Goal: Task Accomplishment & Management: Use online tool/utility

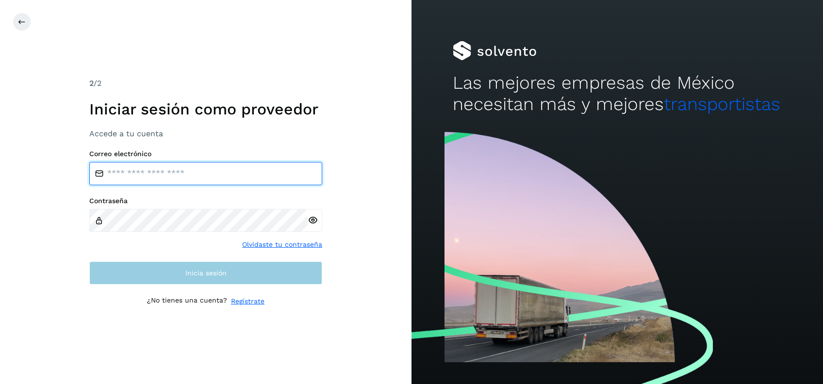
type input "**********"
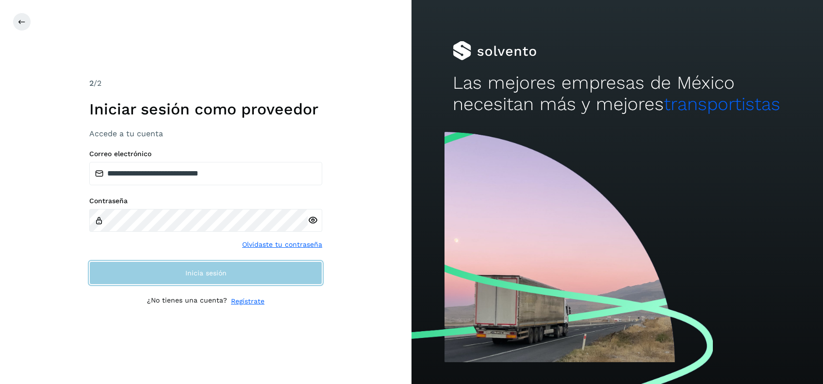
click at [216, 280] on button "Inicia sesión" at bounding box center [205, 273] width 233 height 23
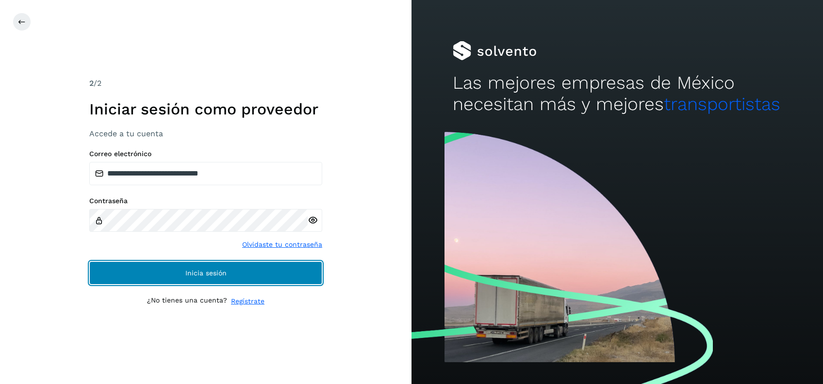
click at [217, 280] on button "Inicia sesión" at bounding box center [205, 273] width 233 height 23
click at [272, 283] on button "Inicia sesión" at bounding box center [205, 273] width 233 height 23
click at [287, 272] on button "Inicia sesión" at bounding box center [205, 273] width 233 height 23
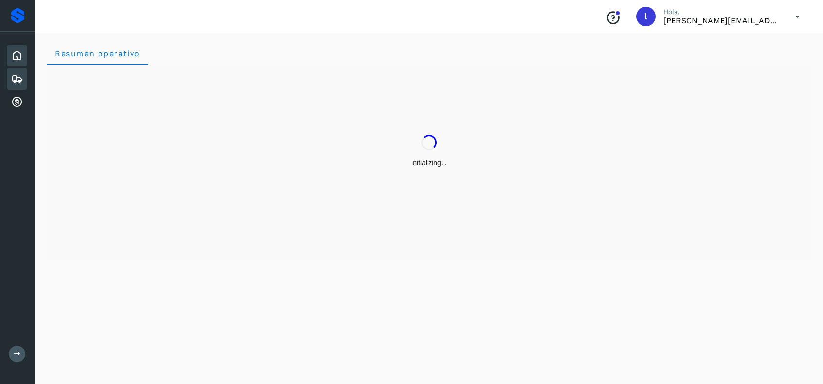
click at [13, 79] on icon at bounding box center [17, 79] width 12 height 12
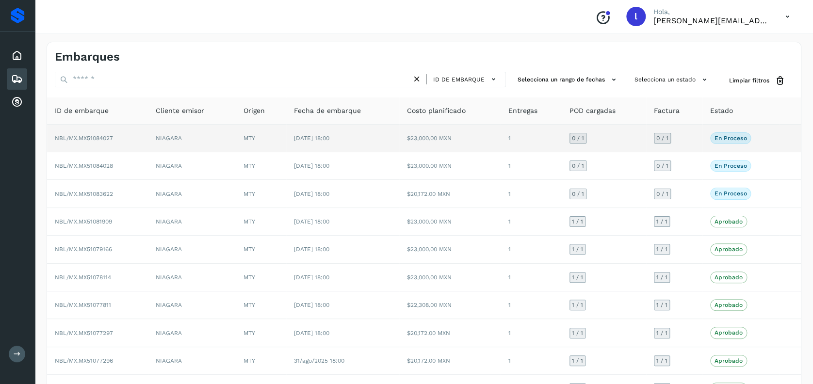
click at [107, 139] on span "NBL/MX.MX51084027" at bounding box center [84, 138] width 58 height 7
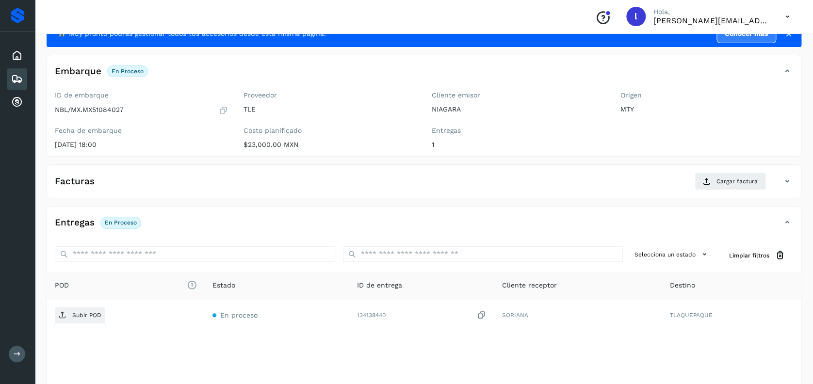
scroll to position [65, 0]
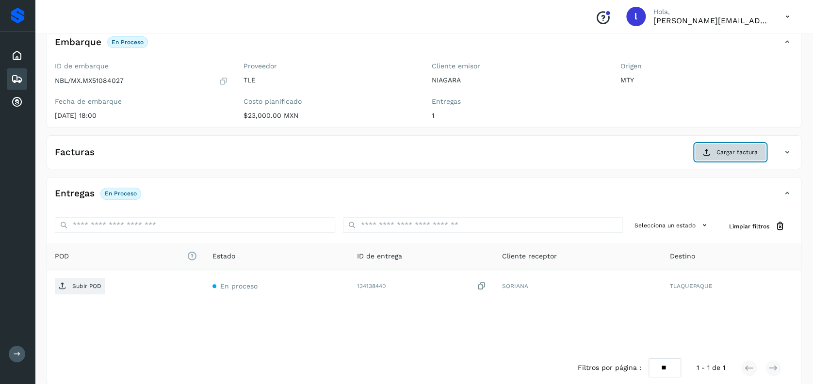
click at [722, 151] on span "Cargar factura" at bounding box center [737, 152] width 41 height 9
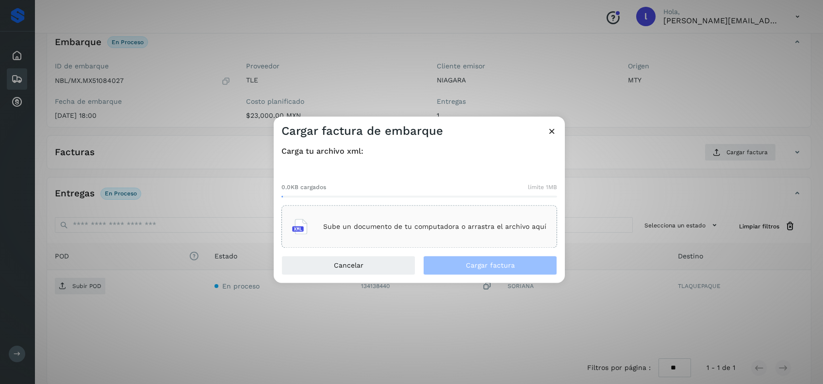
click at [452, 226] on p "Sube un documento de tu computadora o arrastra el archivo aquí" at bounding box center [434, 227] width 223 height 8
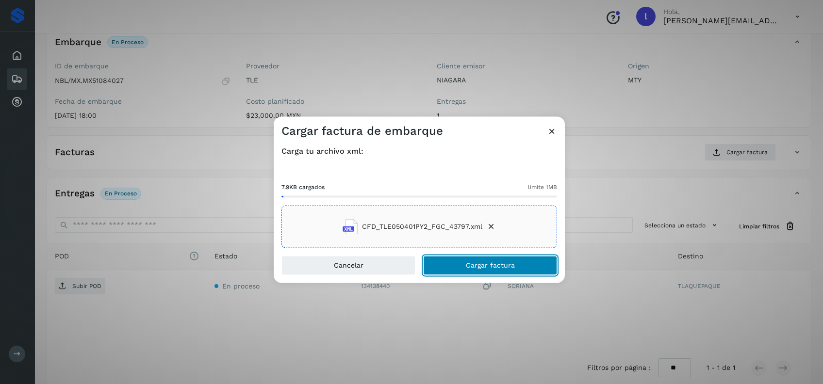
click at [473, 264] on span "Cargar factura" at bounding box center [490, 266] width 49 height 7
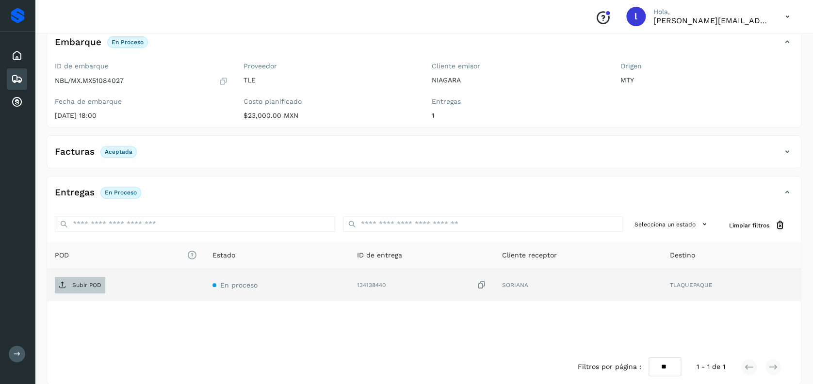
click at [81, 286] on p "Subir POD" at bounding box center [86, 285] width 29 height 7
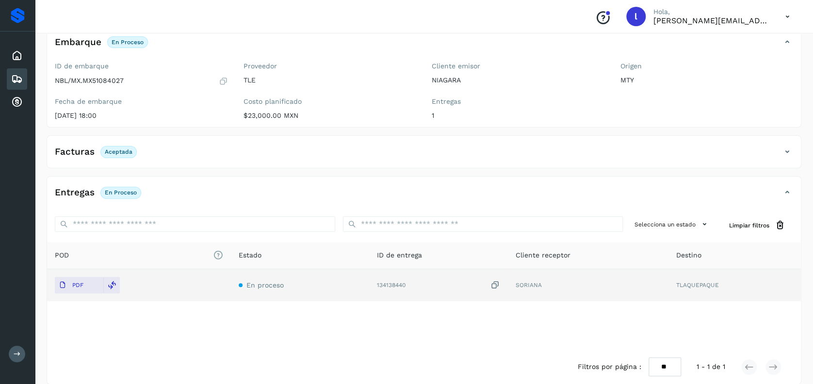
click at [20, 76] on icon at bounding box center [17, 79] width 12 height 12
